Goal: Find specific page/section

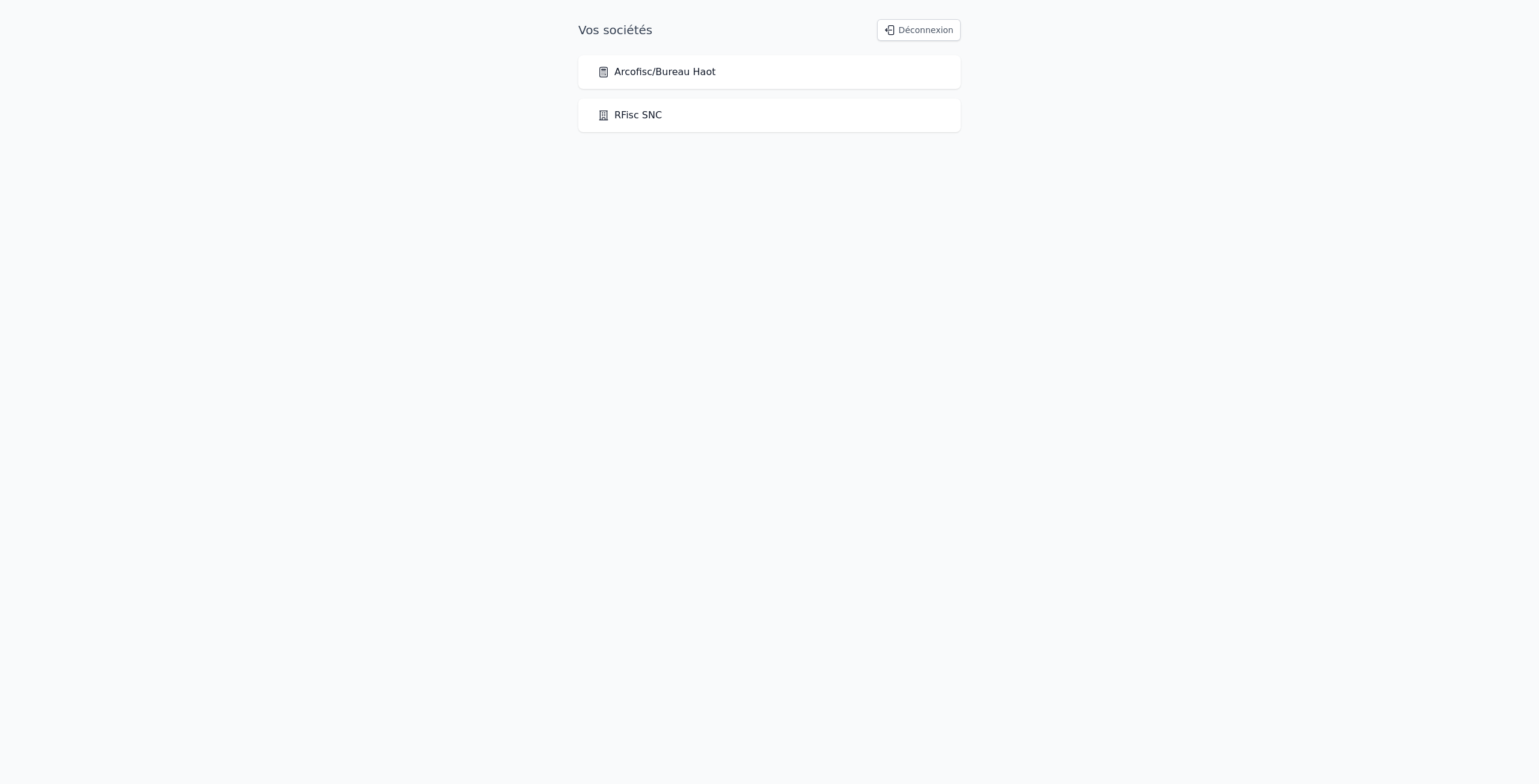
click at [690, 77] on link "Arcofisc/Bureau Haot" at bounding box center [656, 72] width 118 height 15
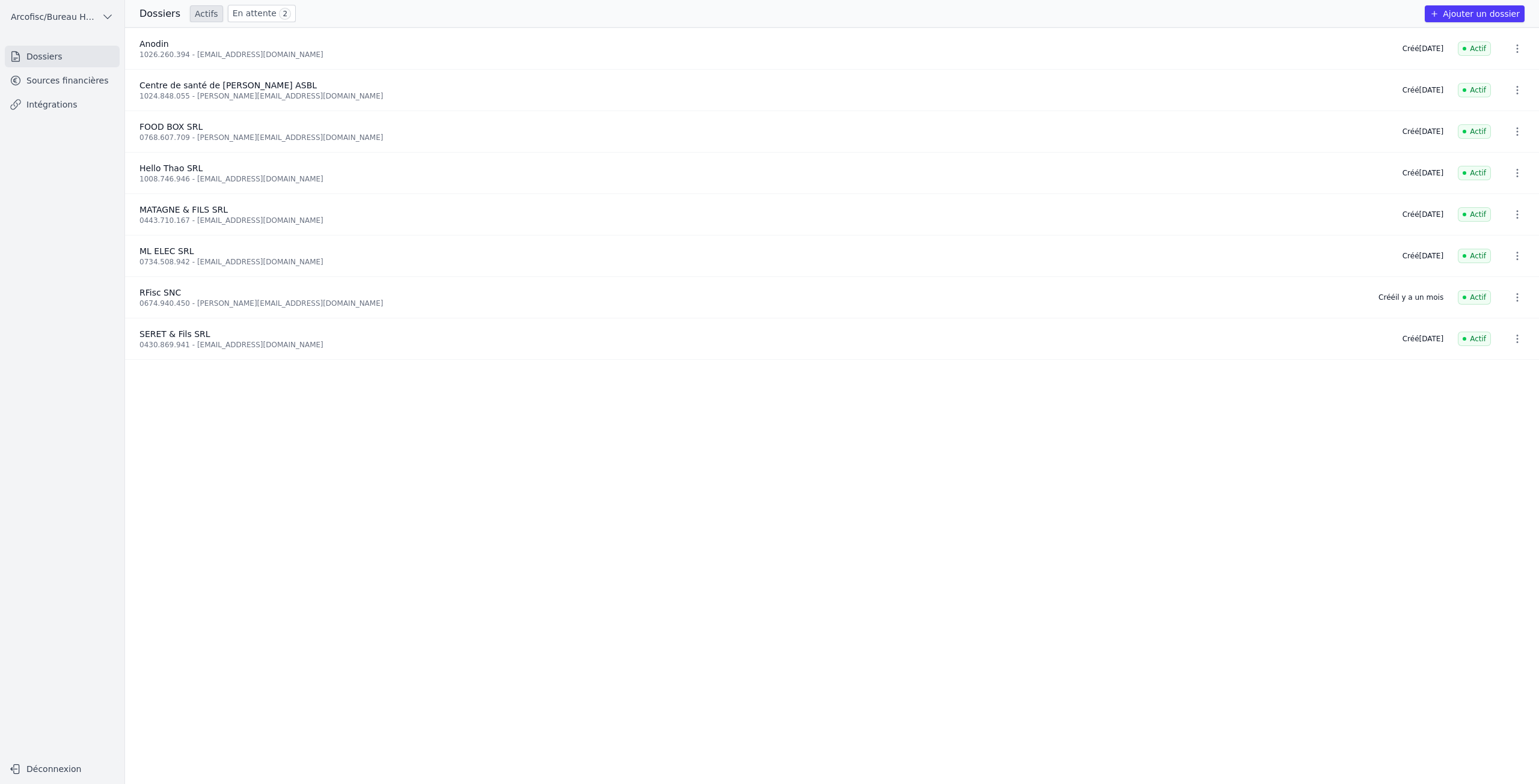
click at [84, 82] on link "Sources financières" at bounding box center [62, 81] width 115 height 22
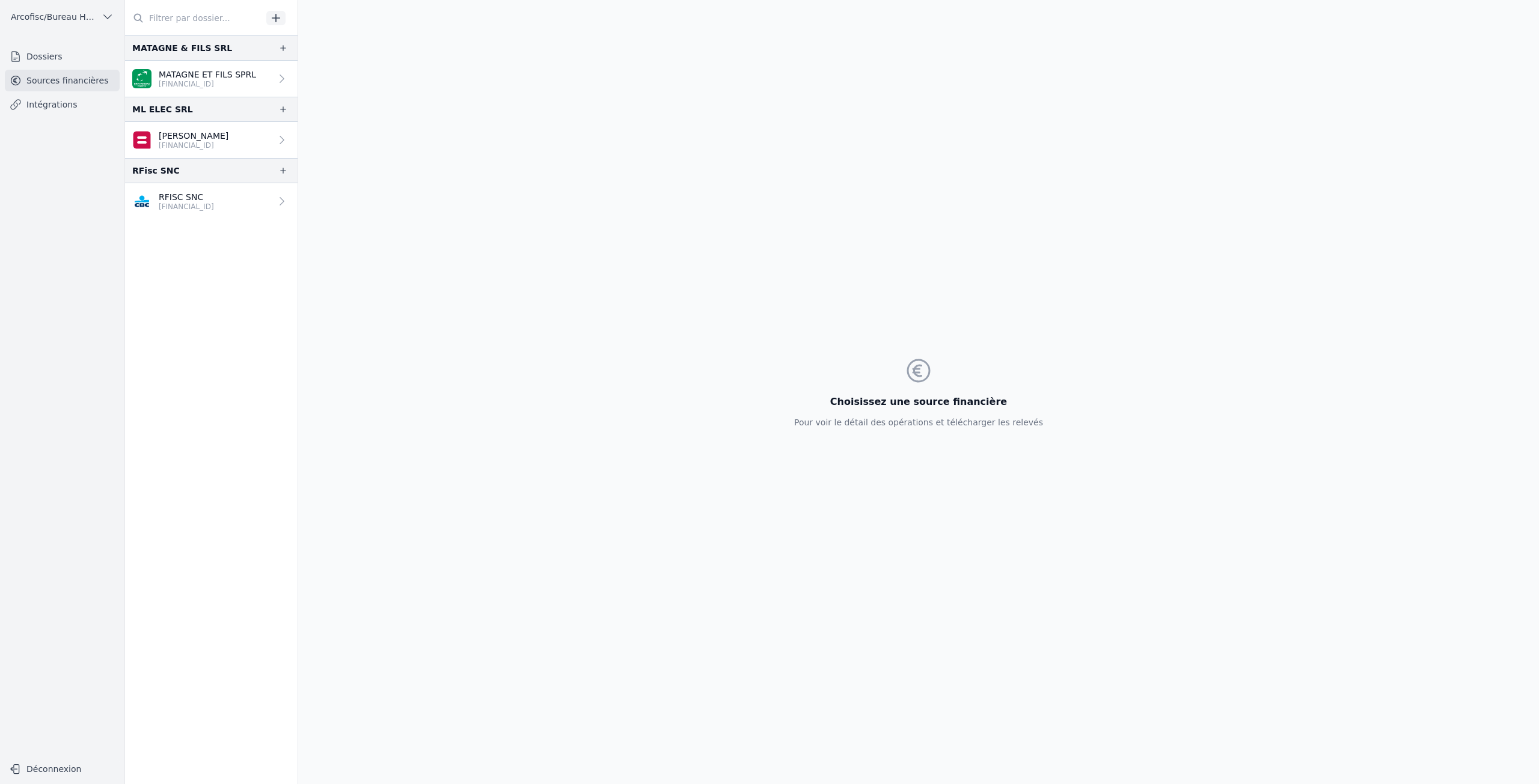
click at [82, 58] on link "Dossiers" at bounding box center [62, 57] width 115 height 22
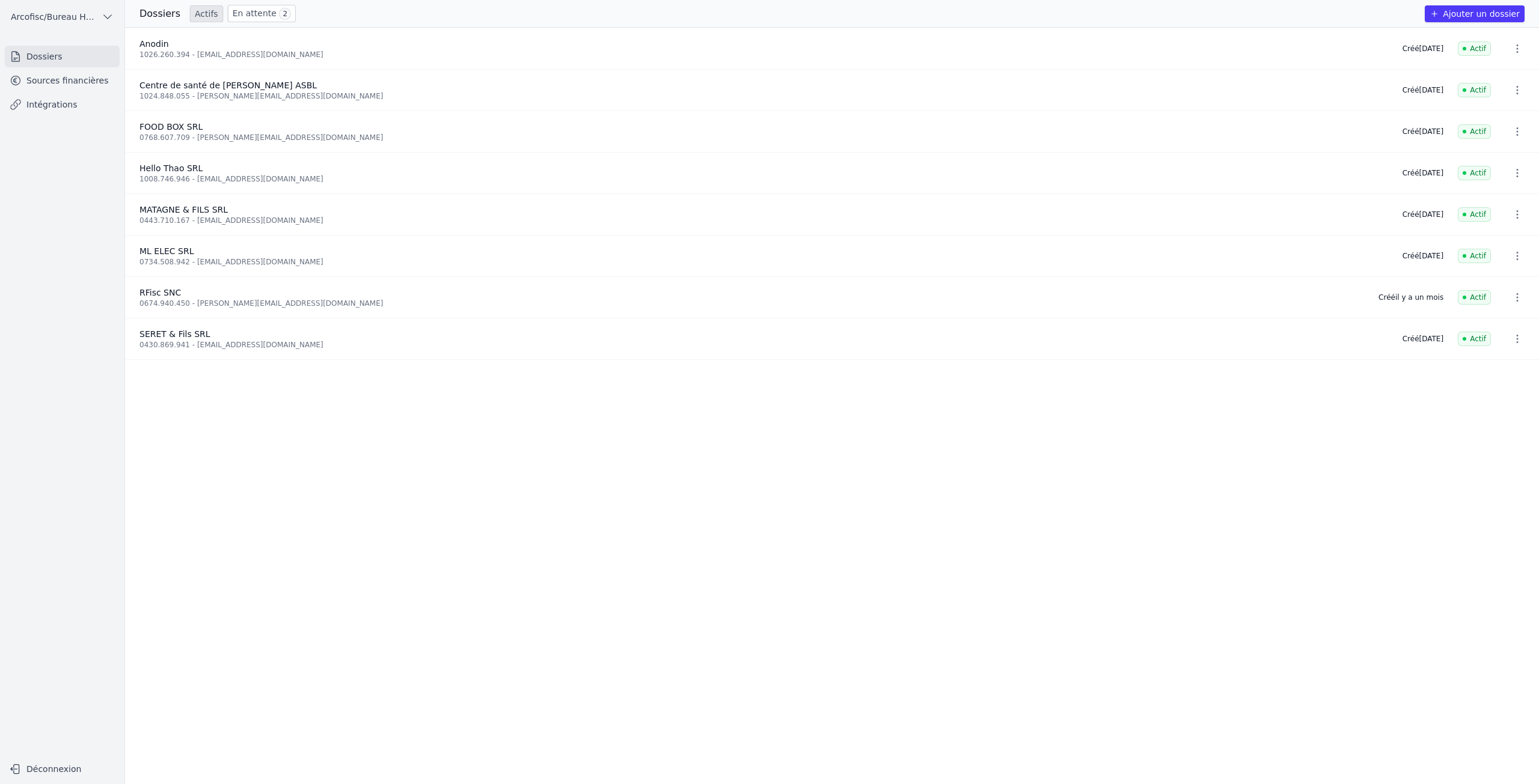
click at [252, 350] on li "SERET & Fils SRL 0430.869.941 - [EMAIL_ADDRESS][DOMAIN_NAME] Créé [DATE] Actif" at bounding box center [831, 339] width 1414 height 42
